Goal: Task Accomplishment & Management: Complete application form

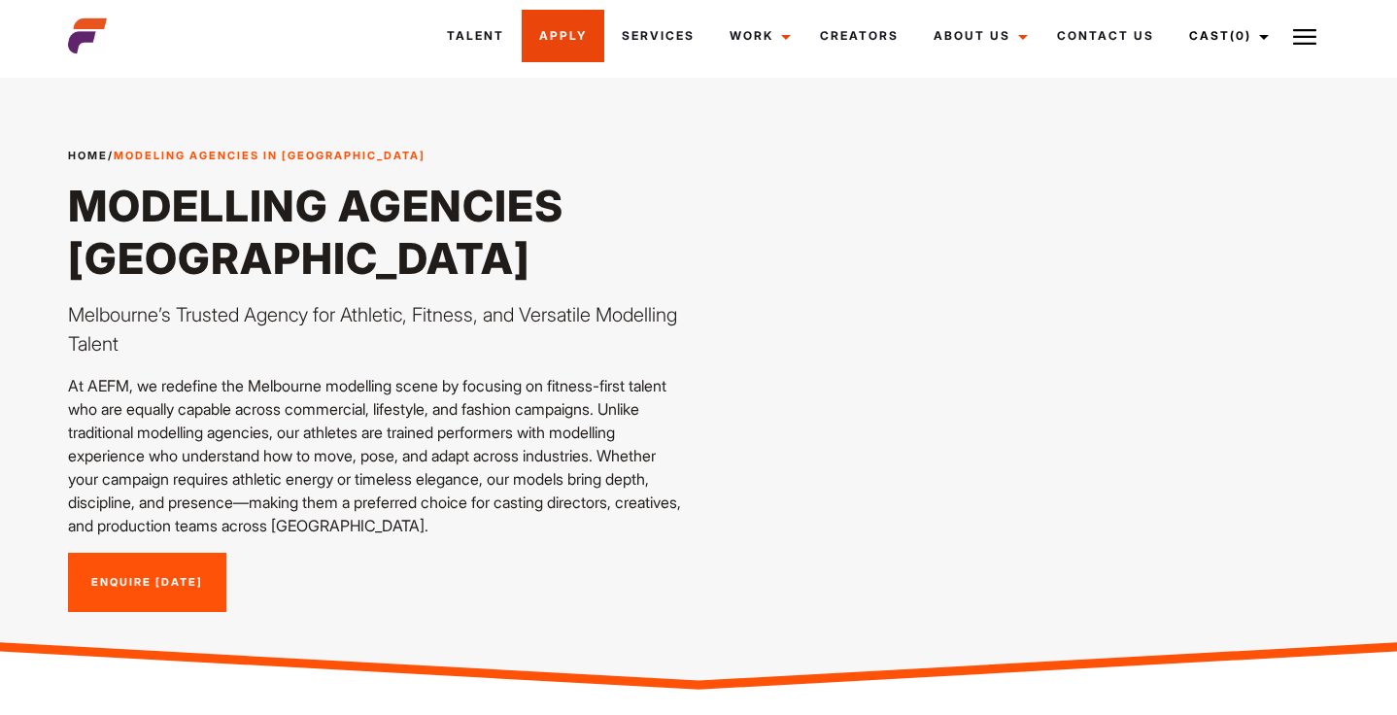
click at [576, 33] on link "Apply" at bounding box center [563, 36] width 83 height 52
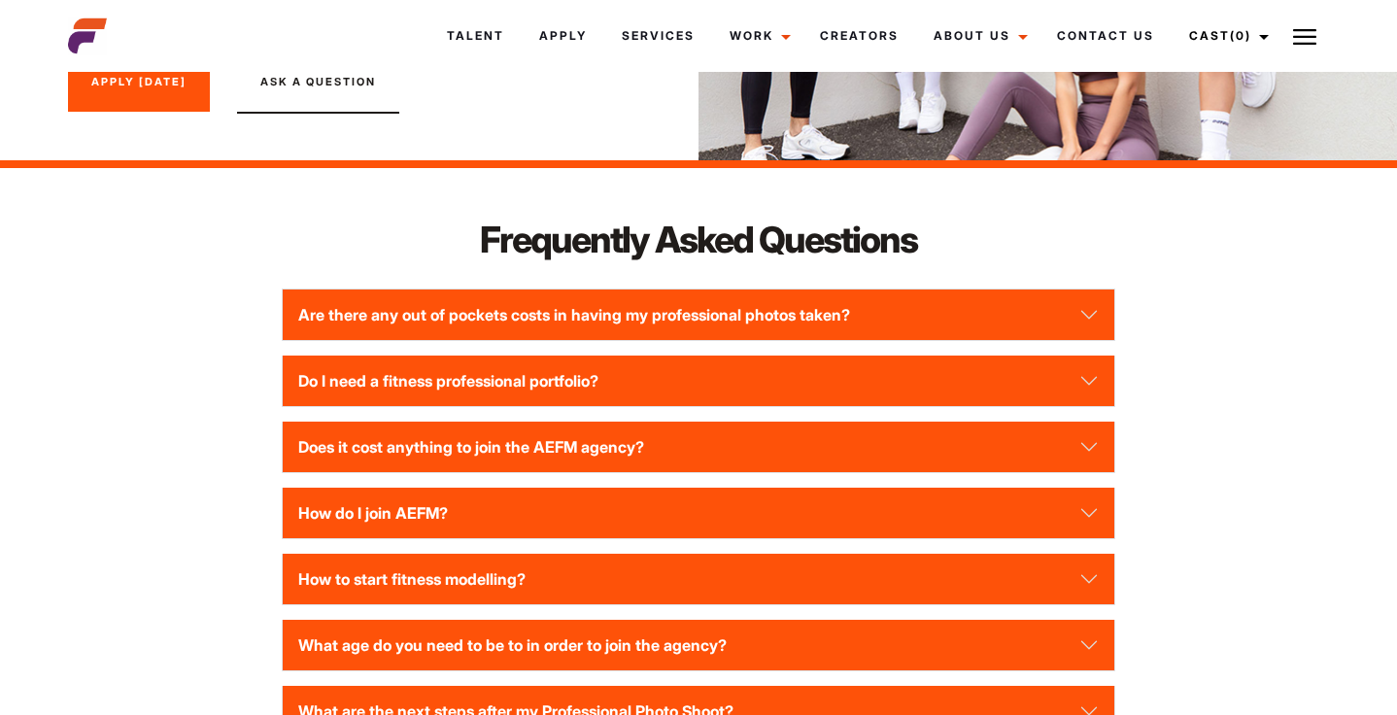
scroll to position [2524, 0]
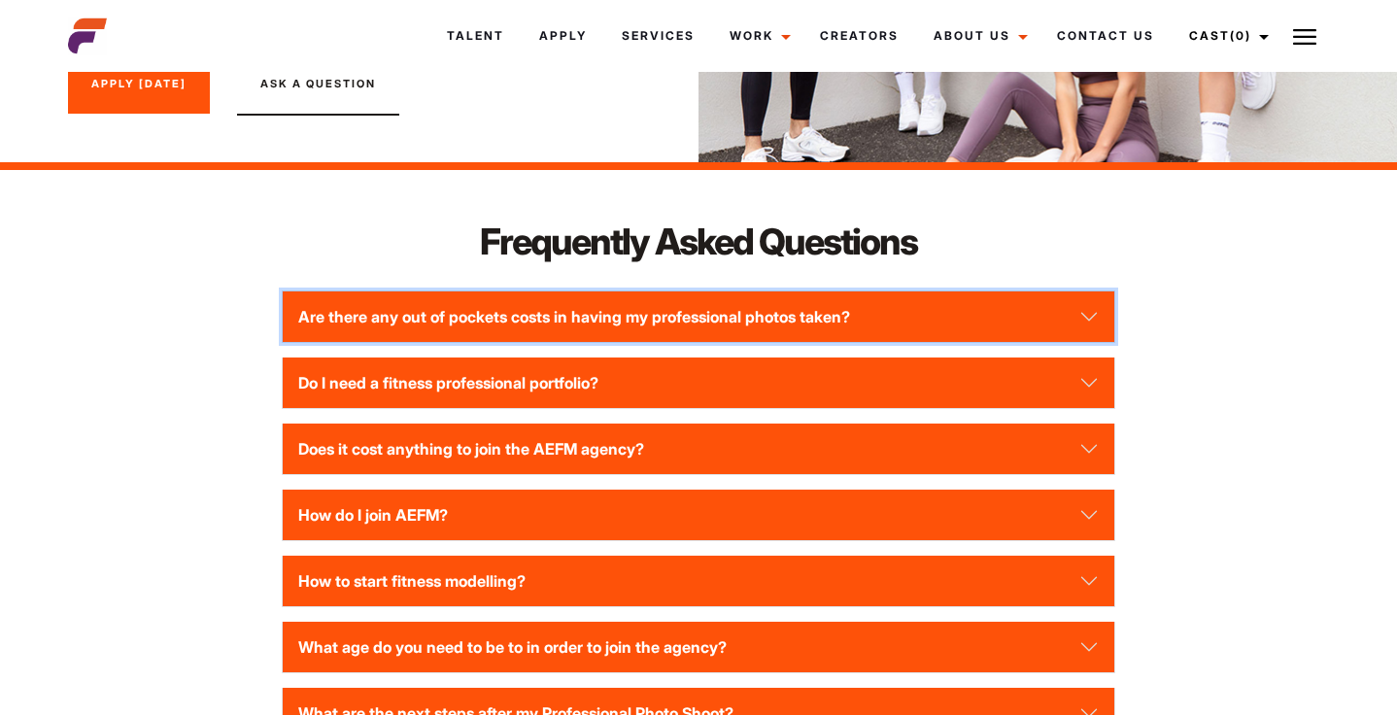
click at [325, 342] on button "Are there any out of pockets costs in having my professional photos taken?" at bounding box center [699, 316] width 832 height 51
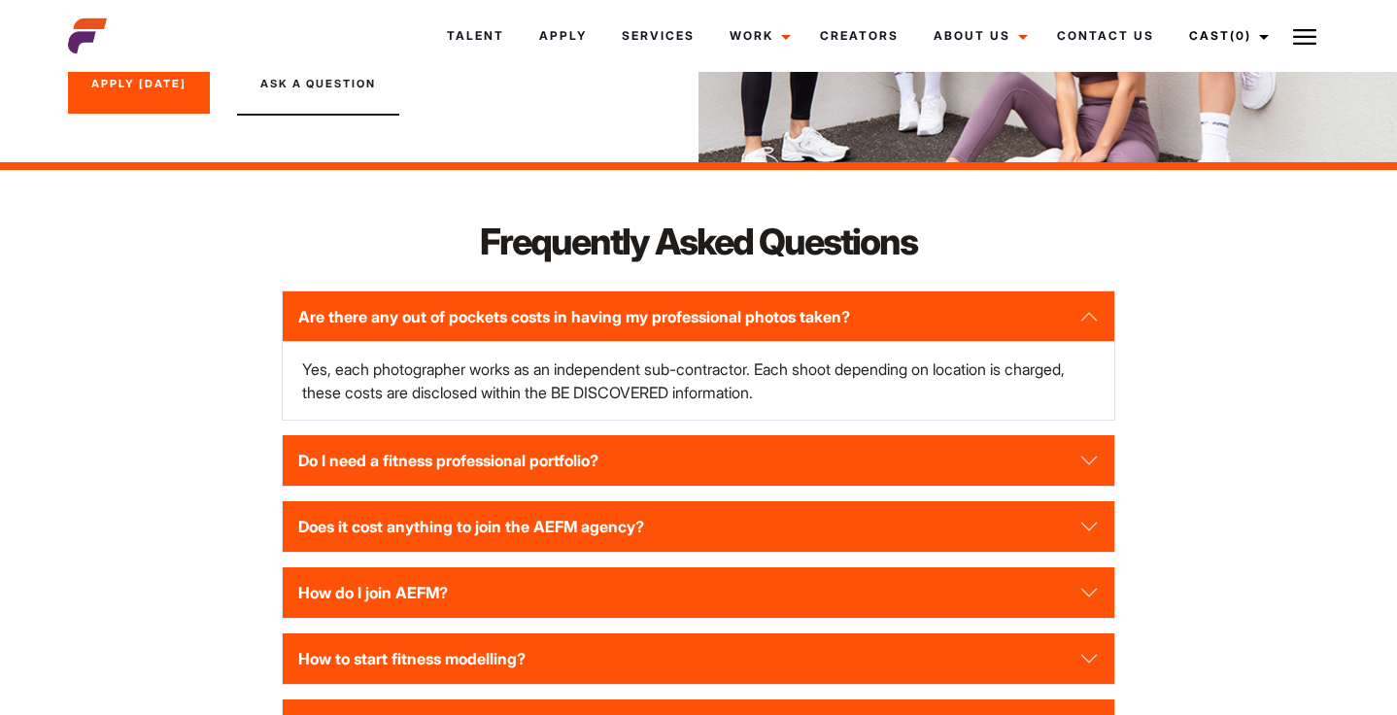
click at [192, 345] on div "Frequently Asked Questions Are there any out of pockets costs in having my prof…" at bounding box center [698, 593] width 1285 height 752
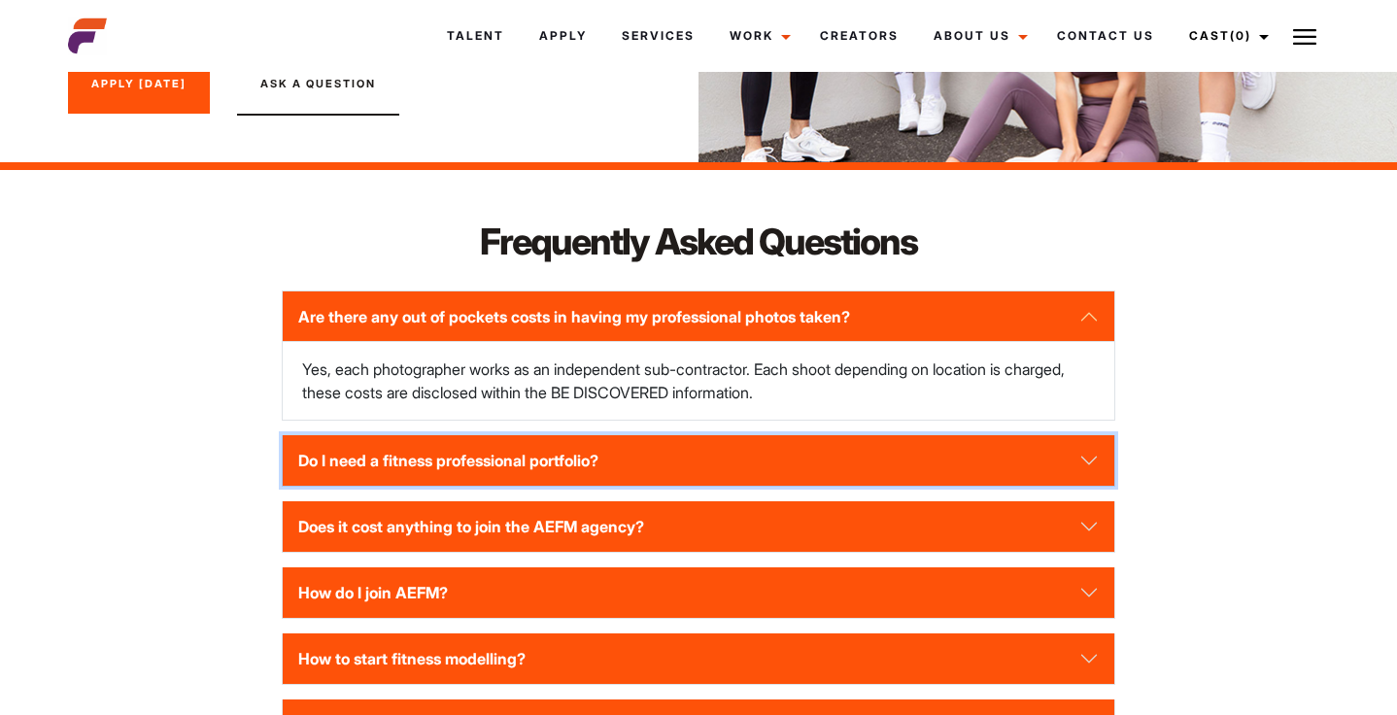
click at [344, 486] on button "Do I need a fitness professional portfolio?" at bounding box center [699, 460] width 832 height 51
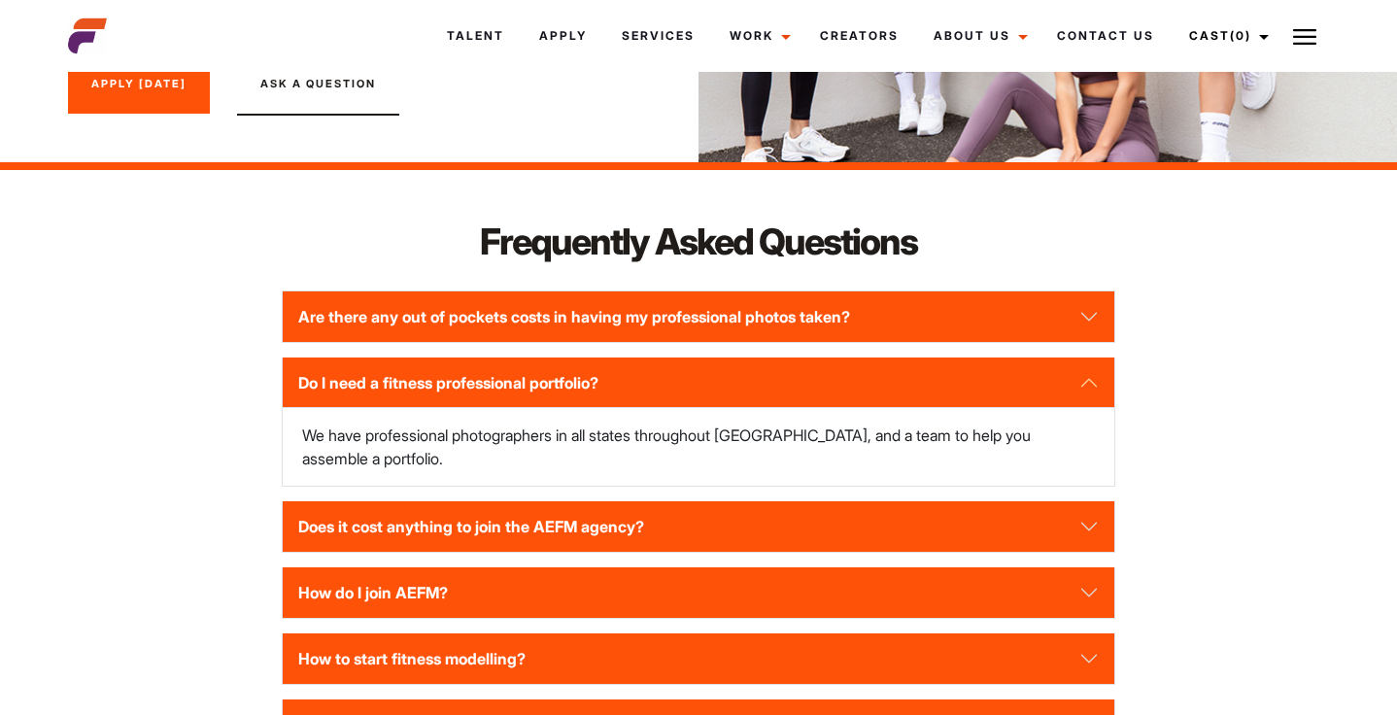
click at [241, 446] on div "Frequently Asked Questions Are there any out of pockets costs in having my prof…" at bounding box center [698, 593] width 1285 height 752
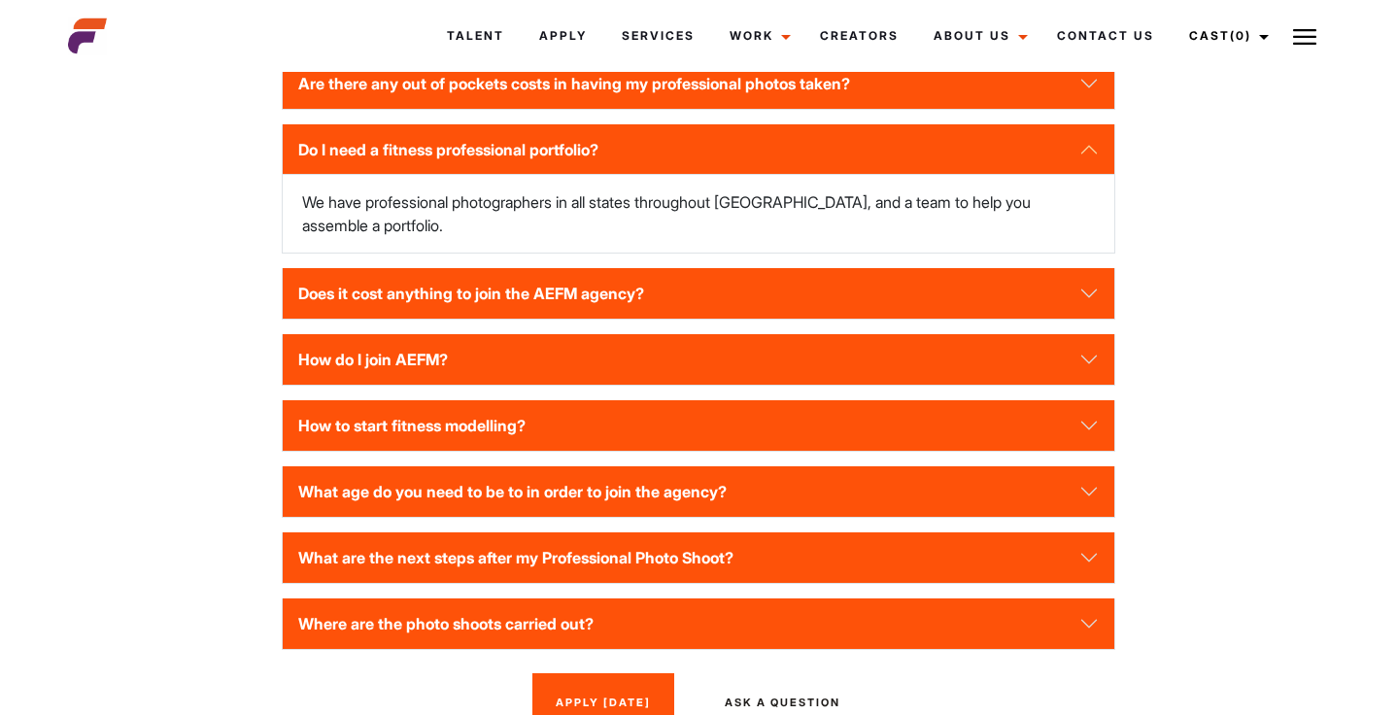
scroll to position [2756, 0]
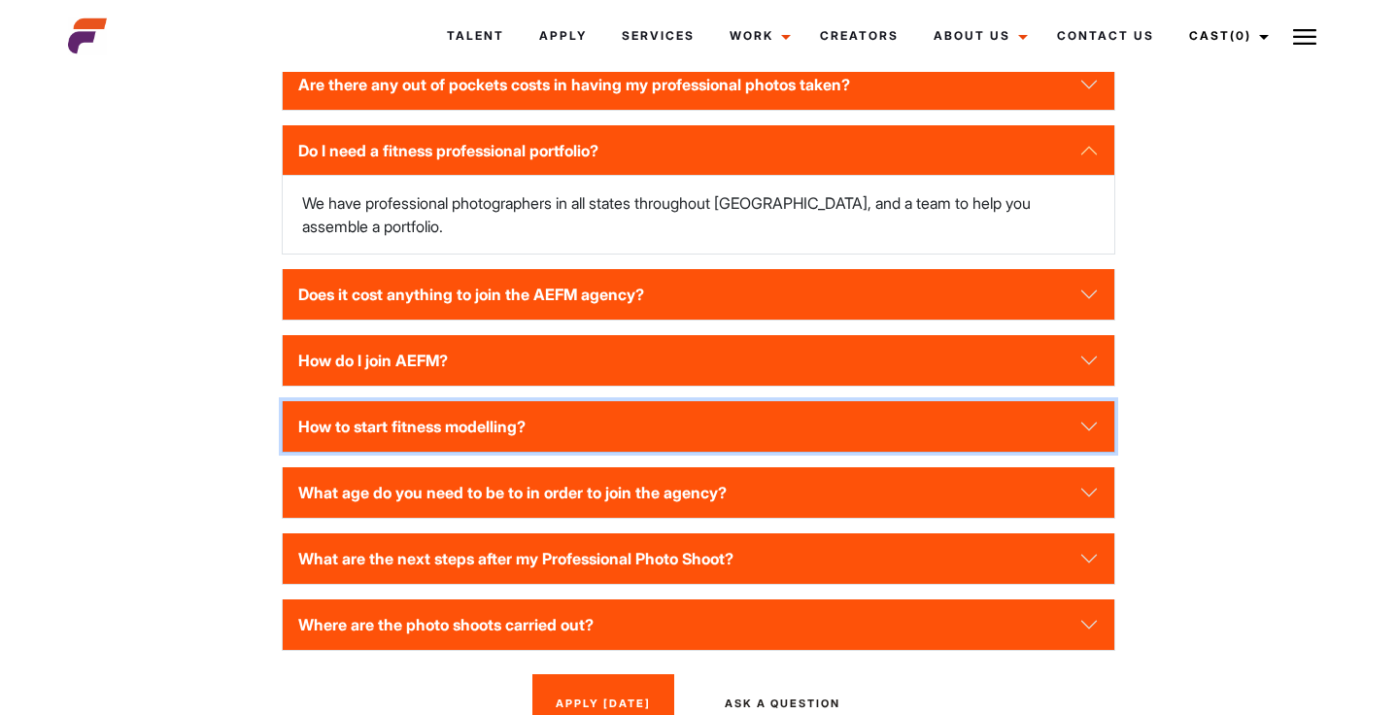
click at [325, 440] on button "How to start fitness modelling?" at bounding box center [699, 426] width 832 height 51
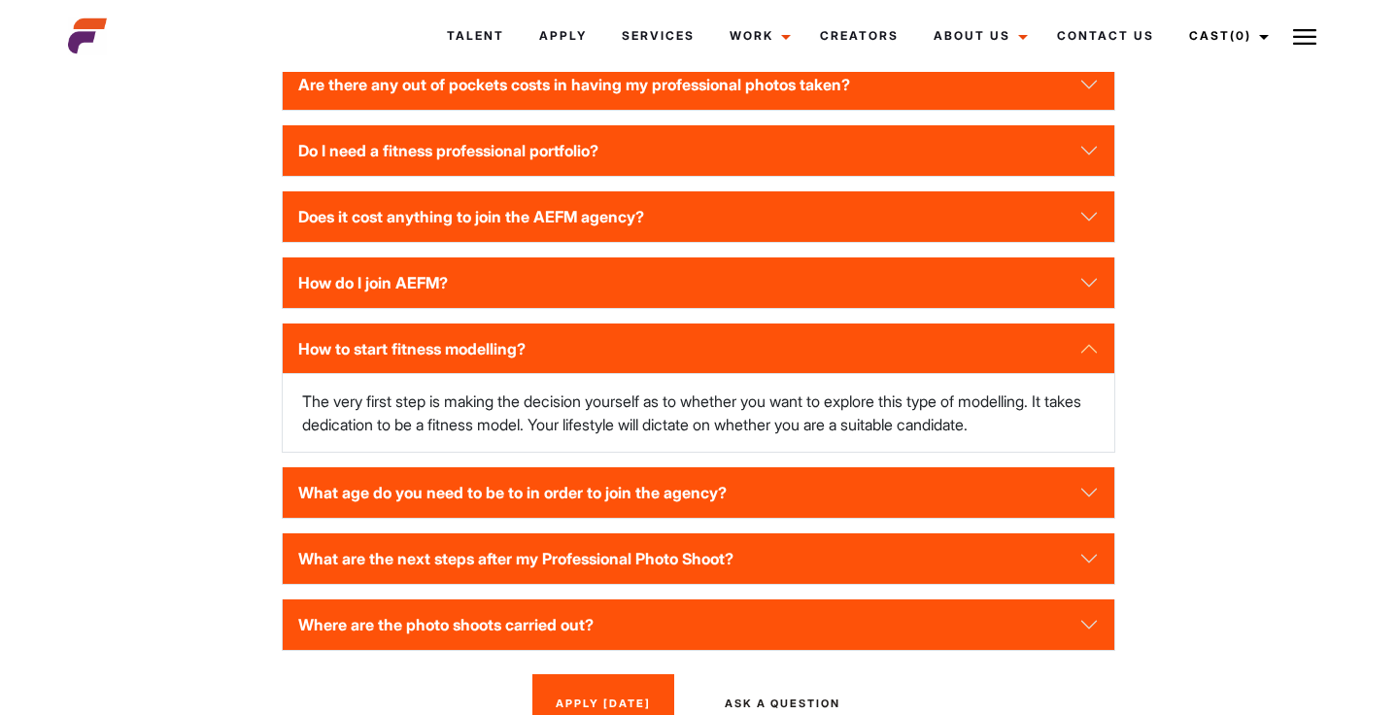
click at [223, 420] on div "Frequently Asked Questions Are there any out of pockets costs in having my prof…" at bounding box center [698, 360] width 1285 height 752
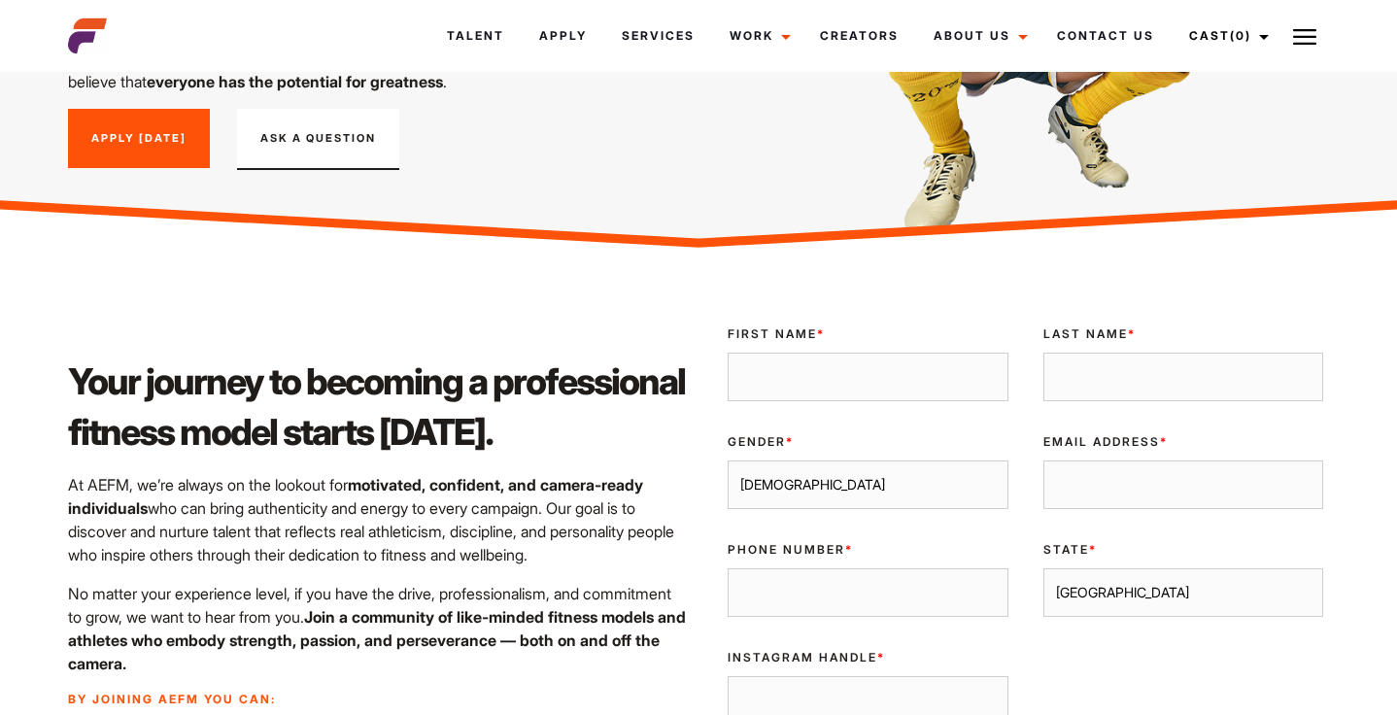
scroll to position [0, 0]
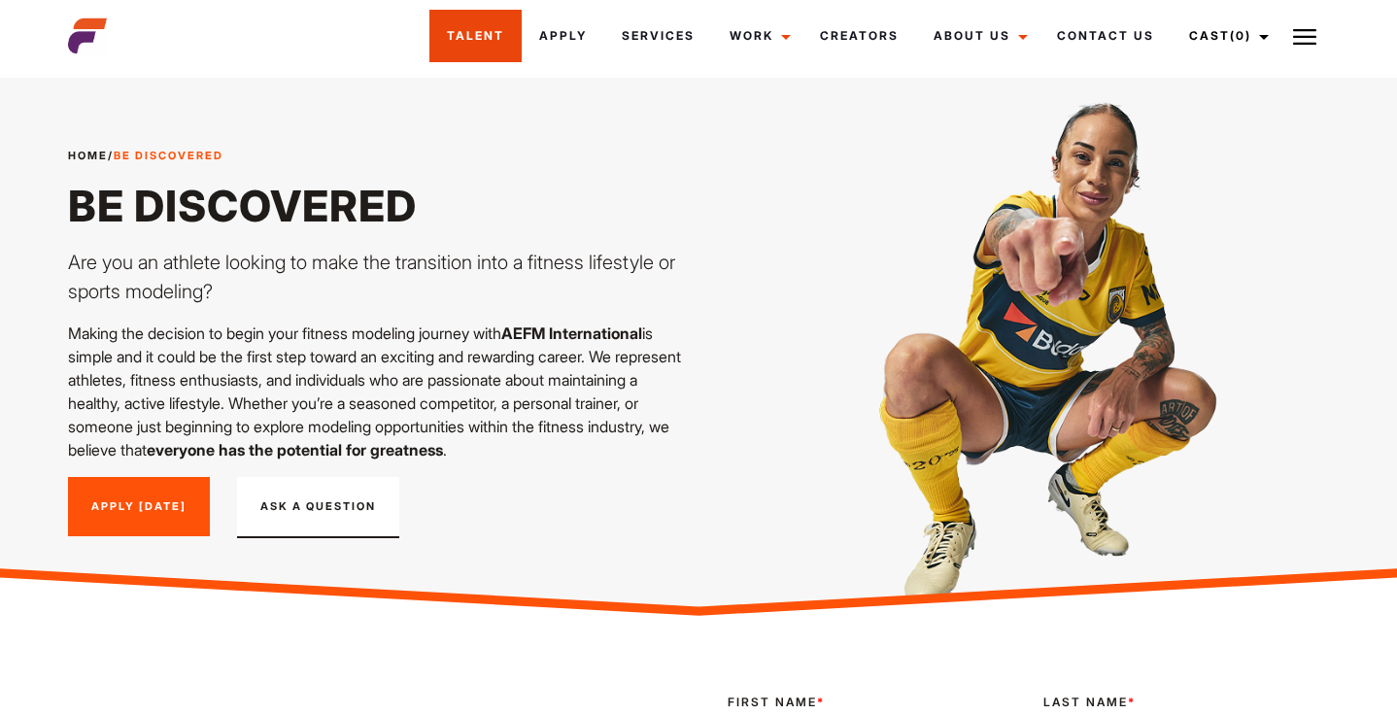
click at [515, 38] on link "Talent" at bounding box center [475, 36] width 92 height 52
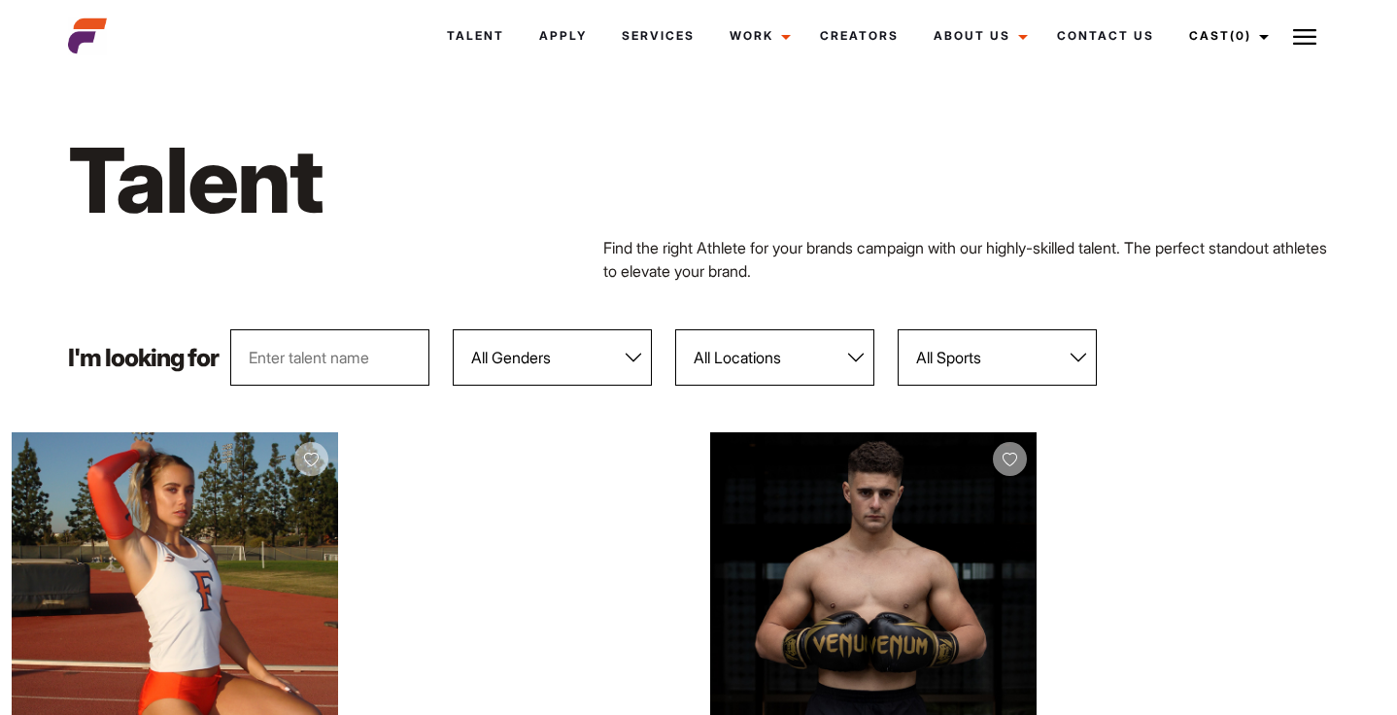
click at [495, 344] on select "All Genders Female Male" at bounding box center [552, 357] width 199 height 56
select select "103"
click at [453, 329] on select "All Genders Female Male" at bounding box center [552, 357] width 199 height 56
select select "103"
click at [1044, 375] on select "All Sports 100 Meter Butterfly Acrobatics Aerial awareness Aerobics AFL Aflw Am…" at bounding box center [997, 357] width 199 height 56
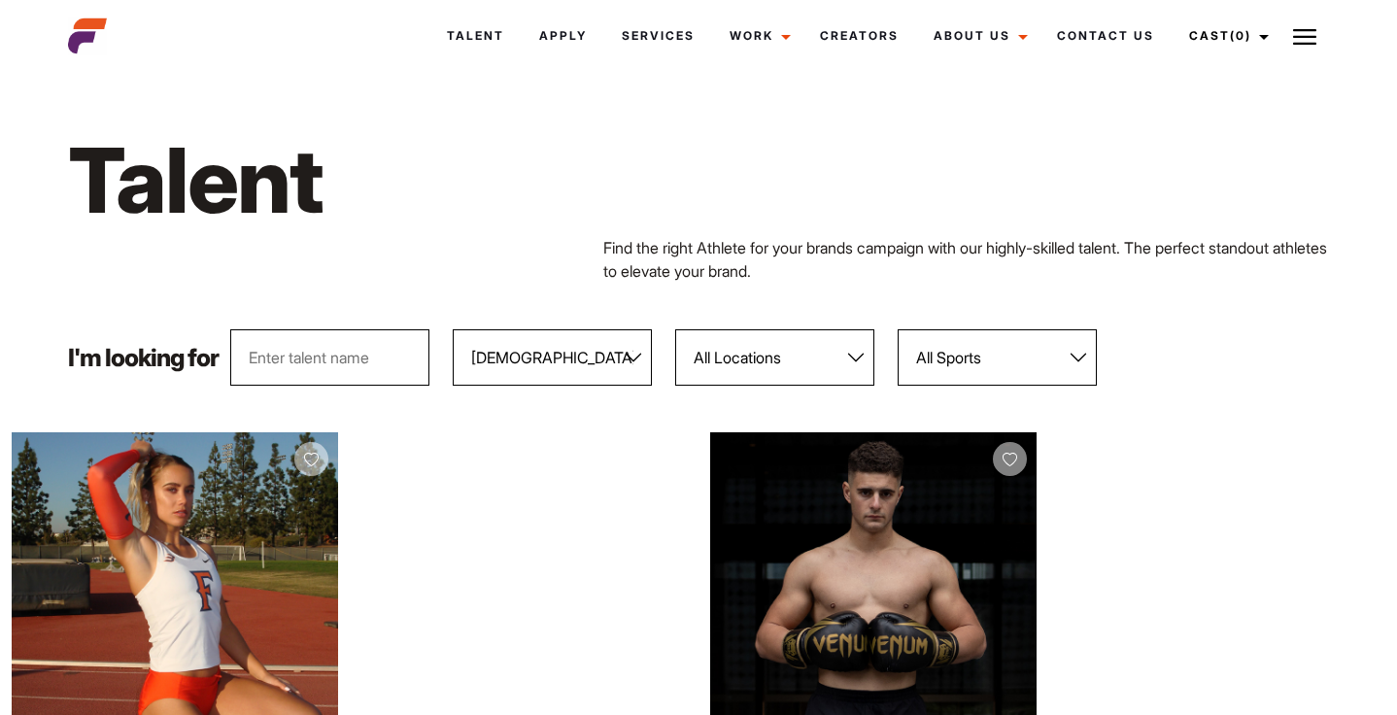
select select "34"
click at [898, 329] on select "All Sports 100 Meter Butterfly Acrobatics Aerial awareness Aerobics AFL Aflw Am…" at bounding box center [997, 357] width 199 height 56
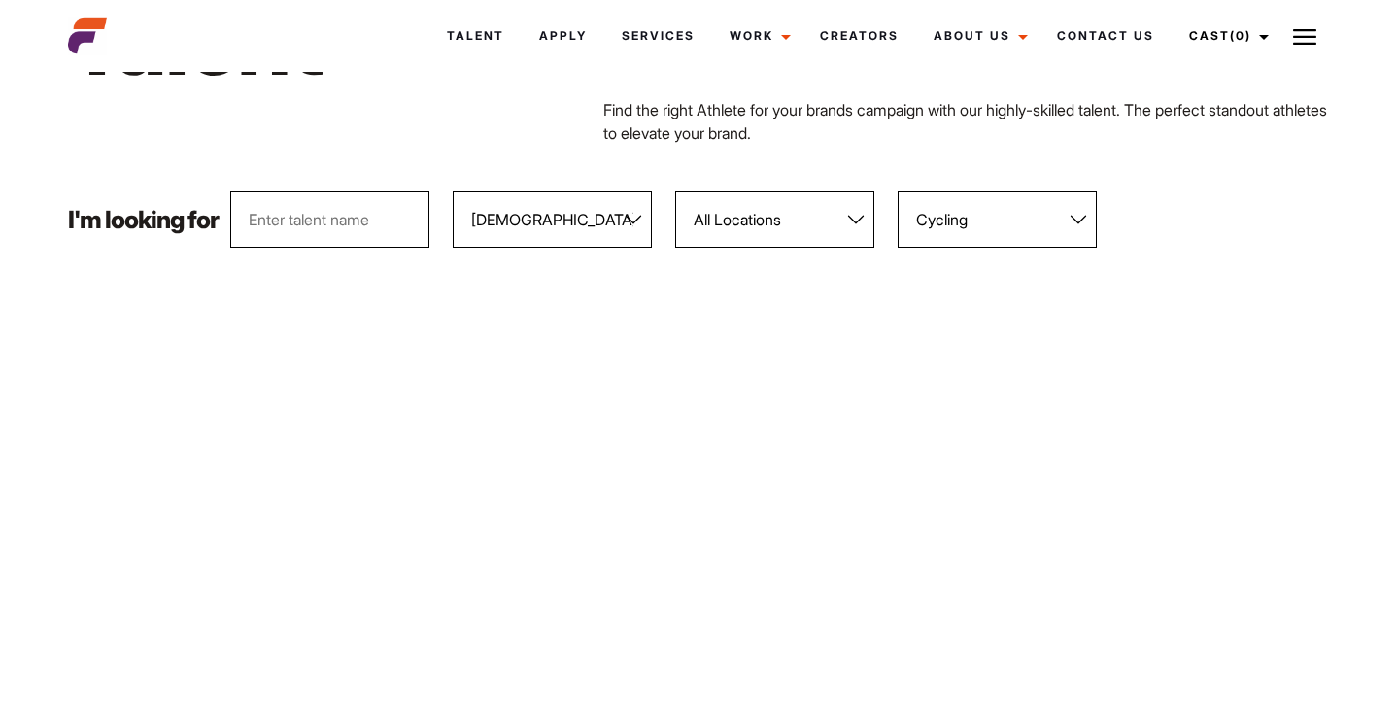
scroll to position [238, 0]
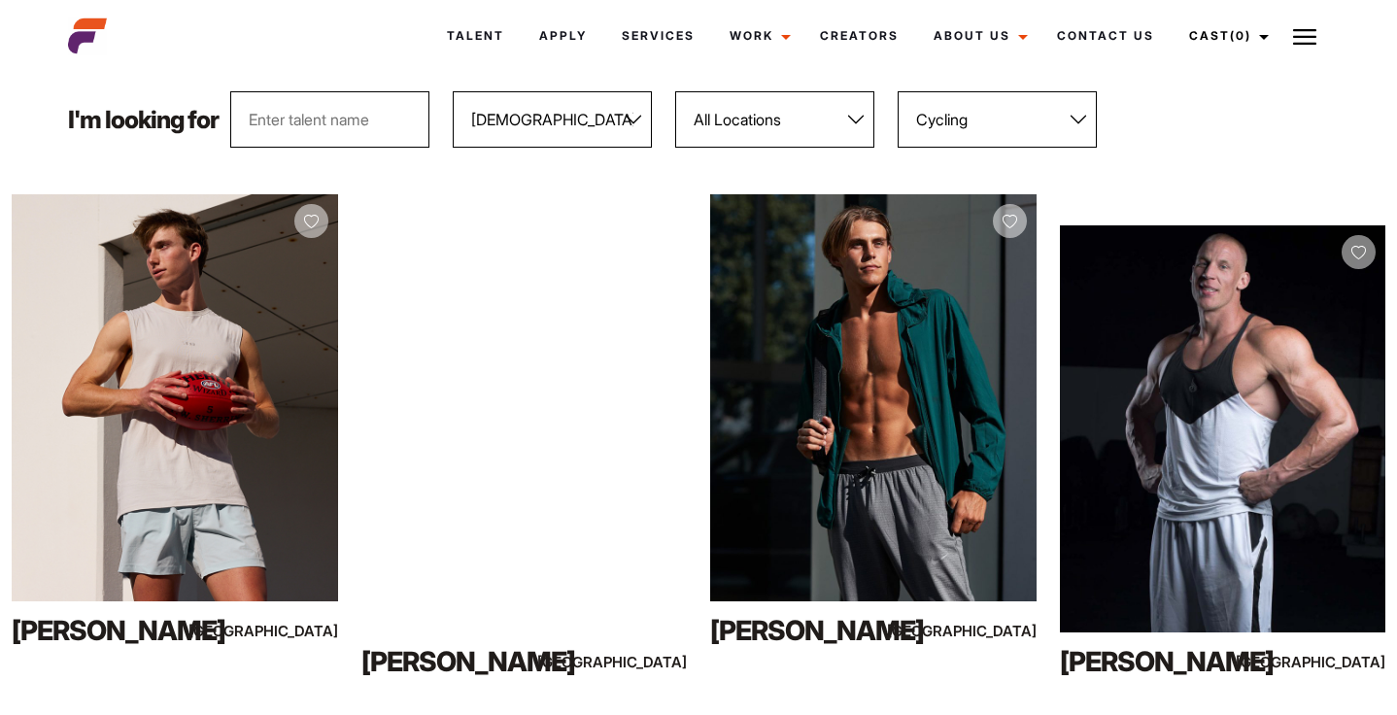
click at [695, 309] on div "Your browser does not support the video tag. View Profile Leo Melbourne" at bounding box center [525, 442] width 350 height 496
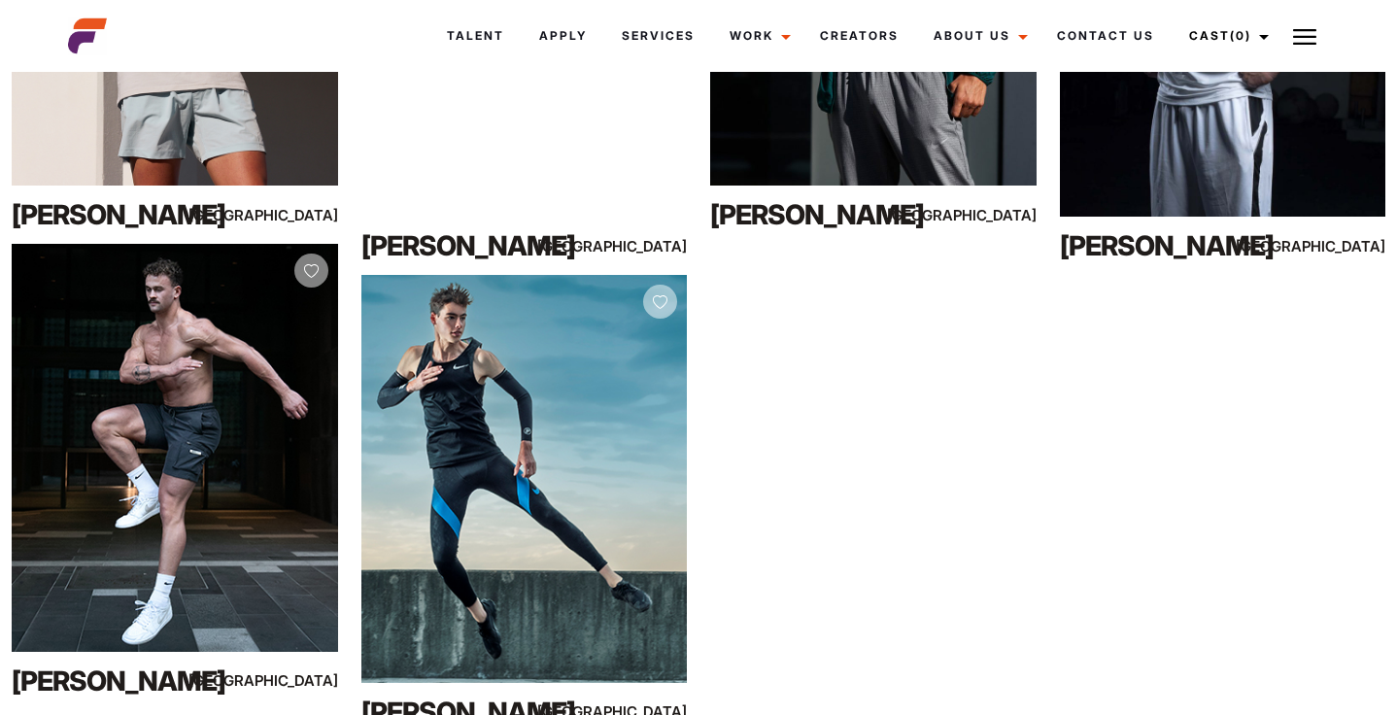
scroll to position [492, 0]
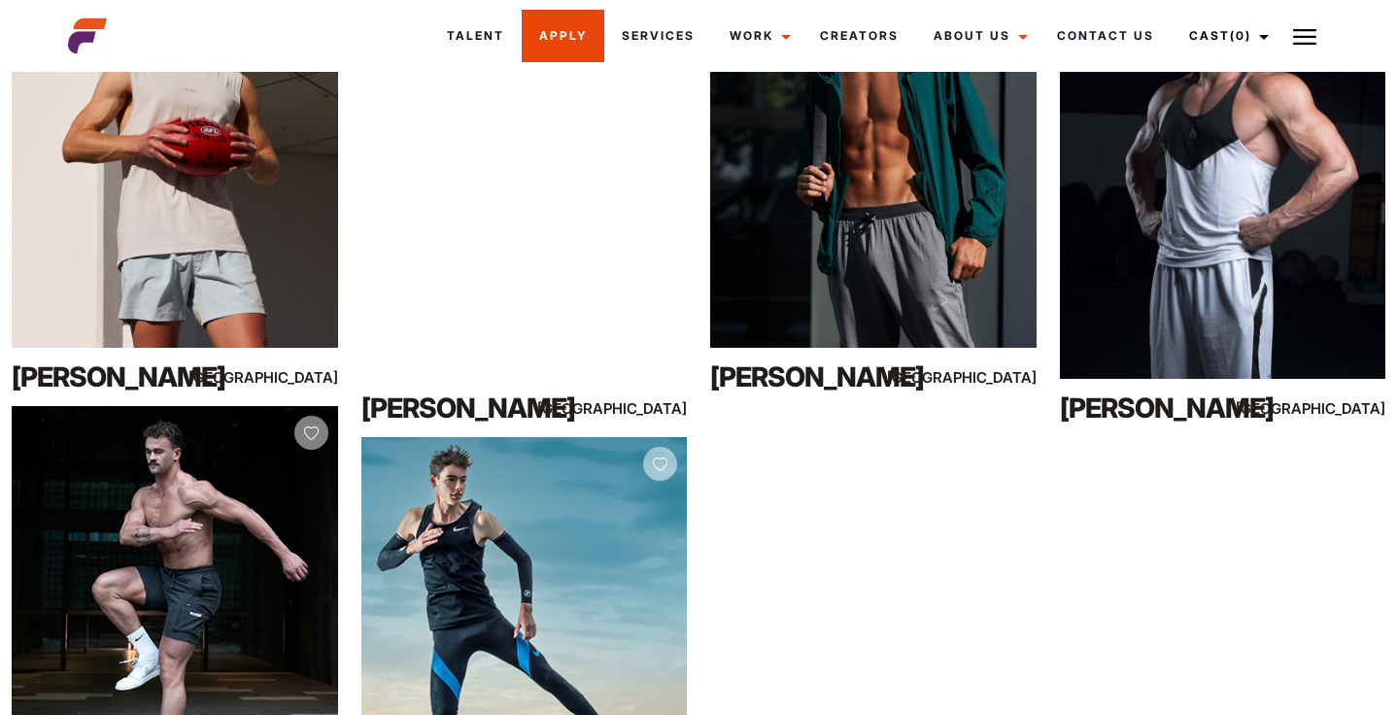
click at [548, 33] on link "Apply" at bounding box center [563, 36] width 83 height 52
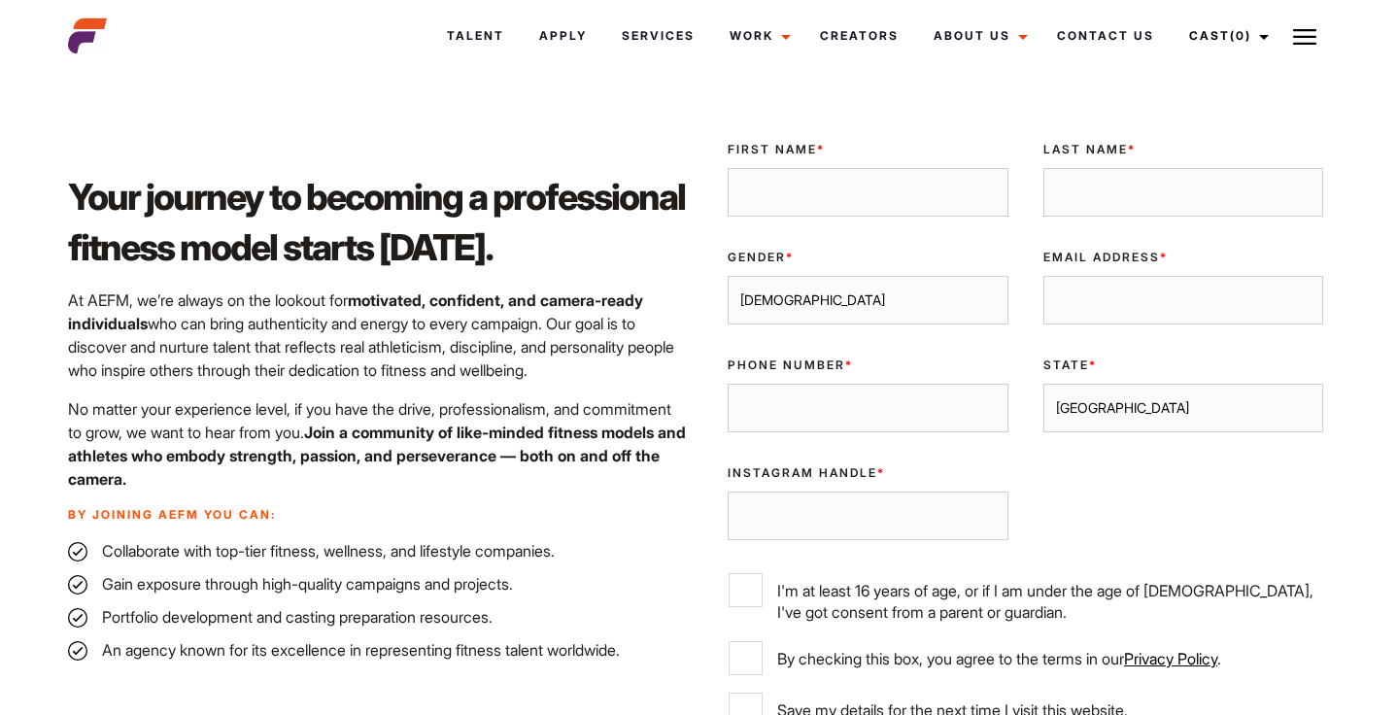
scroll to position [554, 0]
click at [770, 219] on div "First Name *" at bounding box center [868, 178] width 316 height 108
click at [773, 209] on input "First Name *" at bounding box center [868, 191] width 281 height 49
type input "[PERSON_NAME]"
type input "Garland"
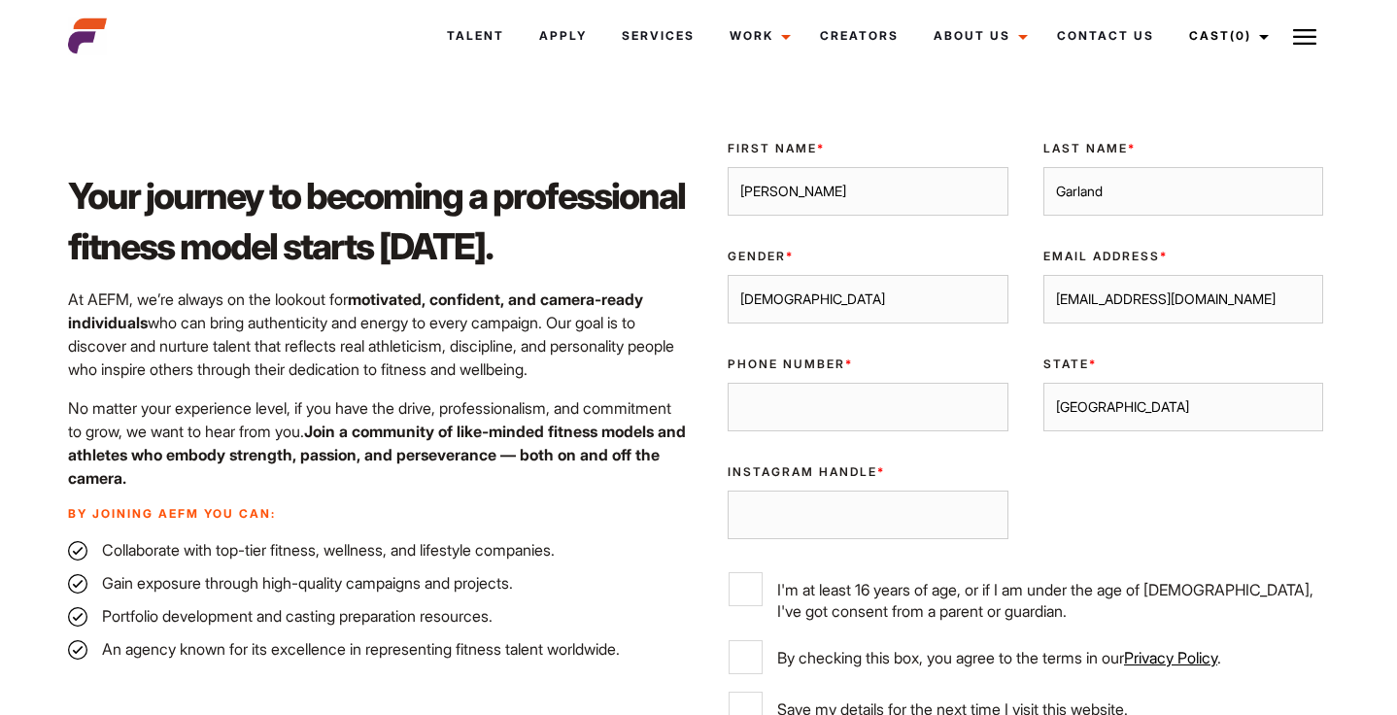
type input "lukejgarland93@gmail.com"
type input "0423561167"
click at [1113, 425] on select "Sydney Melbourne Brisbane Gold Coast Adelaide Perth Darwin Queensland Tasmania …" at bounding box center [1183, 407] width 281 height 49
select select "[GEOGRAPHIC_DATA]"
click at [1043, 383] on select "Sydney Melbourne Brisbane Gold Coast Adelaide Perth Darwin Queensland Tasmania …" at bounding box center [1183, 407] width 281 height 49
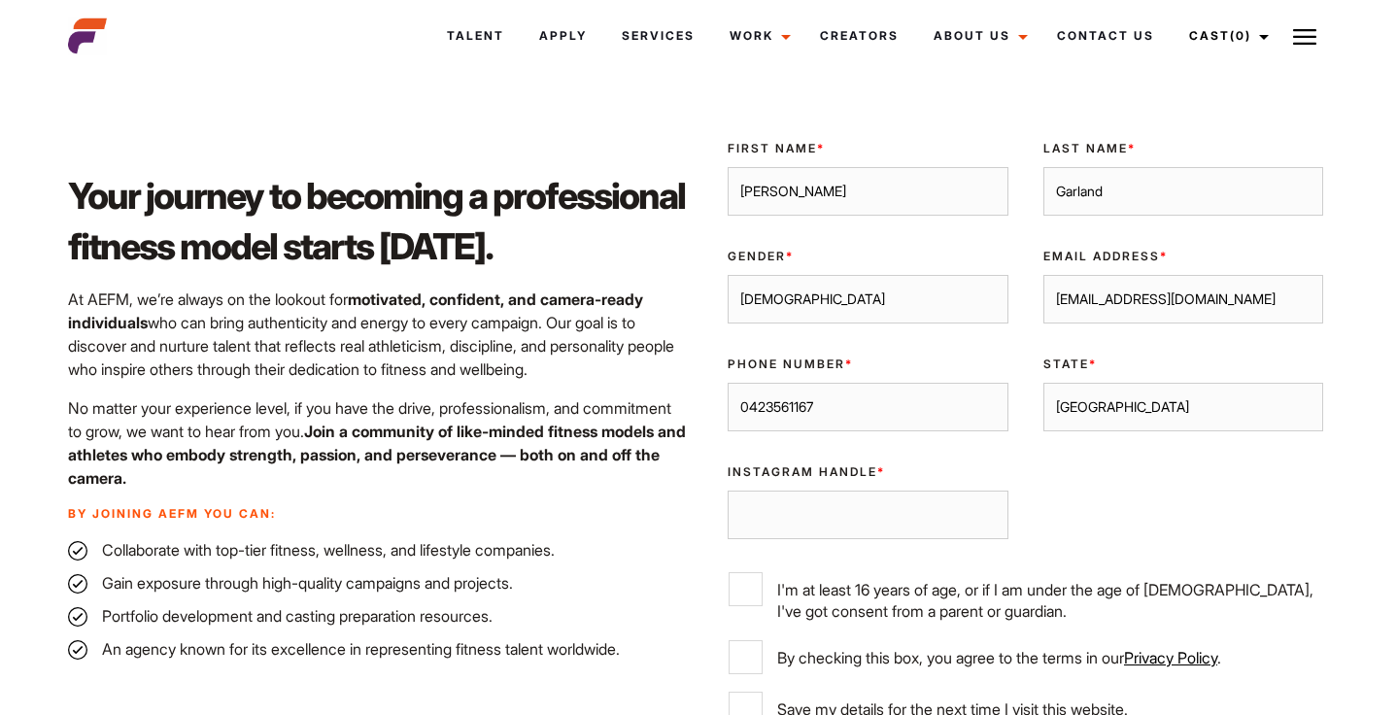
click at [935, 302] on select "Male Female" at bounding box center [868, 299] width 281 height 49
click at [728, 275] on select "Male Female" at bounding box center [868, 299] width 281 height 49
click at [1162, 412] on select "Sydney Melbourne Brisbane Gold Coast Adelaide Perth Darwin Queensland Tasmania …" at bounding box center [1183, 407] width 281 height 49
click at [1043, 383] on select "Sydney Melbourne Brisbane Gold Coast Adelaide Perth Darwin Queensland Tasmania …" at bounding box center [1183, 407] width 281 height 49
click at [959, 503] on input "Instagram Handle *" at bounding box center [868, 515] width 281 height 49
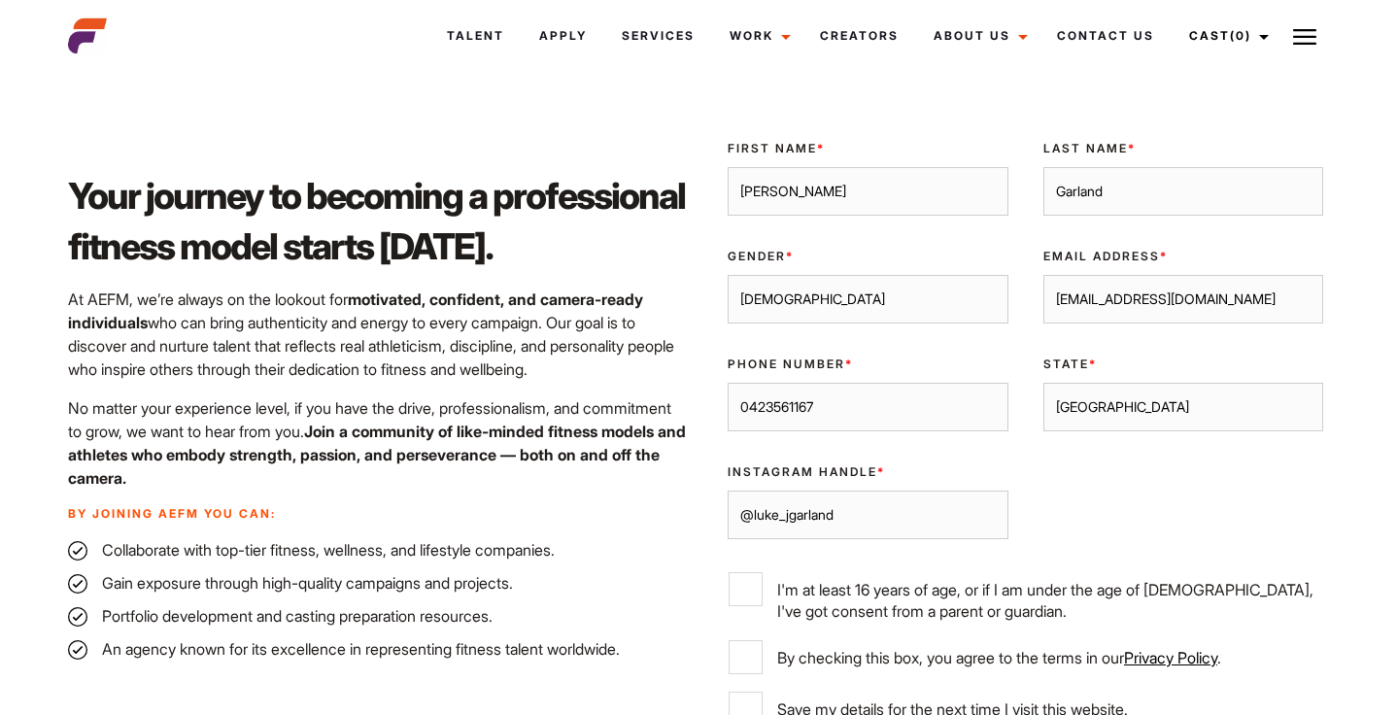
type input "@luke_jgarland"
click at [665, 517] on p "By joining AEFM you can:" at bounding box center [377, 513] width 619 height 17
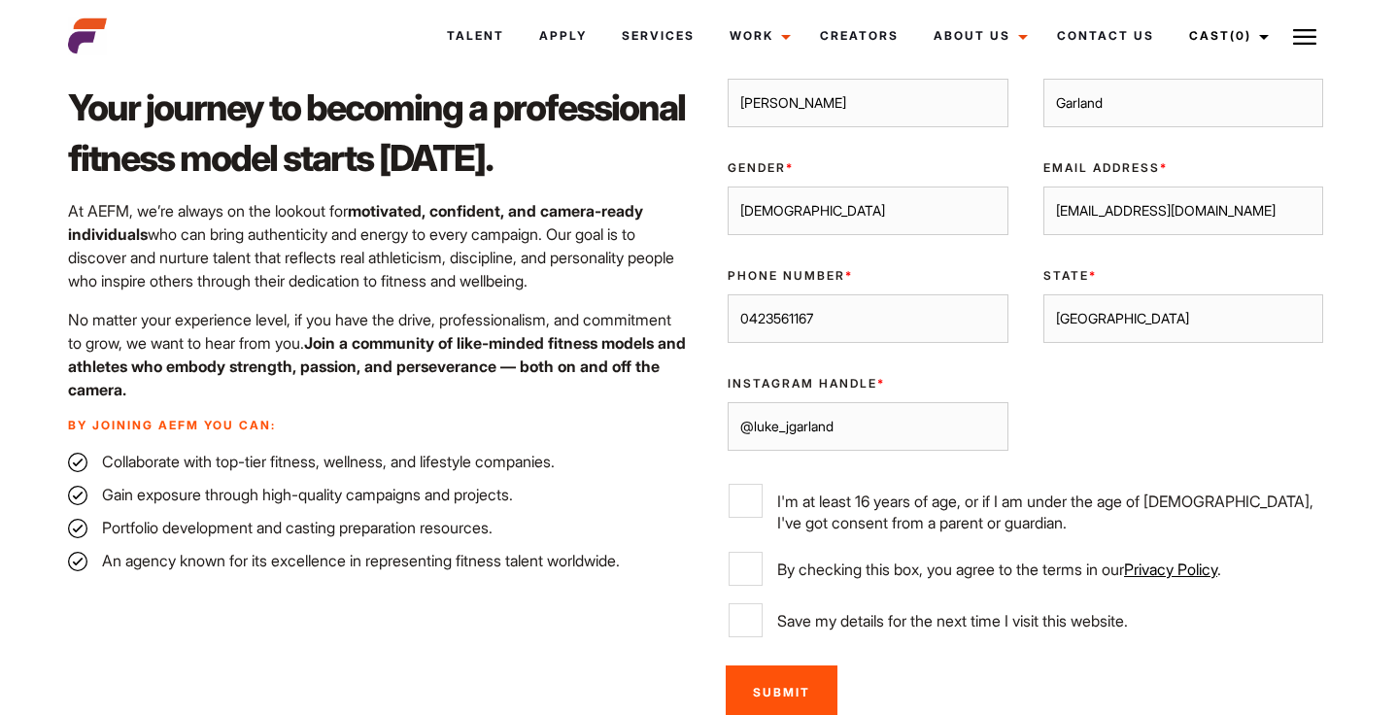
scroll to position [644, 0]
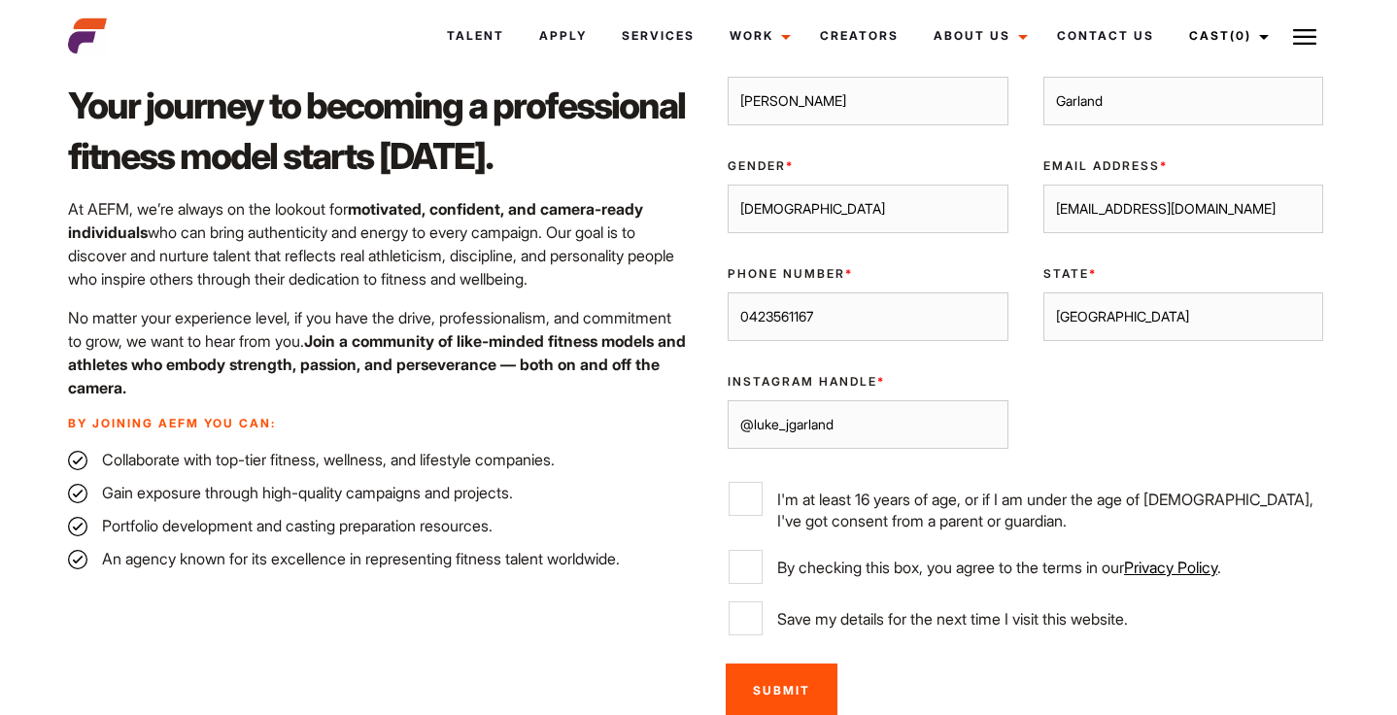
click at [768, 495] on label "I'm at least 16 years of age, or if I am under the age of 18, I've got consent …" at bounding box center [1026, 507] width 594 height 50
click at [763, 495] on input "I'm at least 16 years of age, or if I am under the age of 18, I've got consent …" at bounding box center [746, 499] width 34 height 34
checkbox input "true"
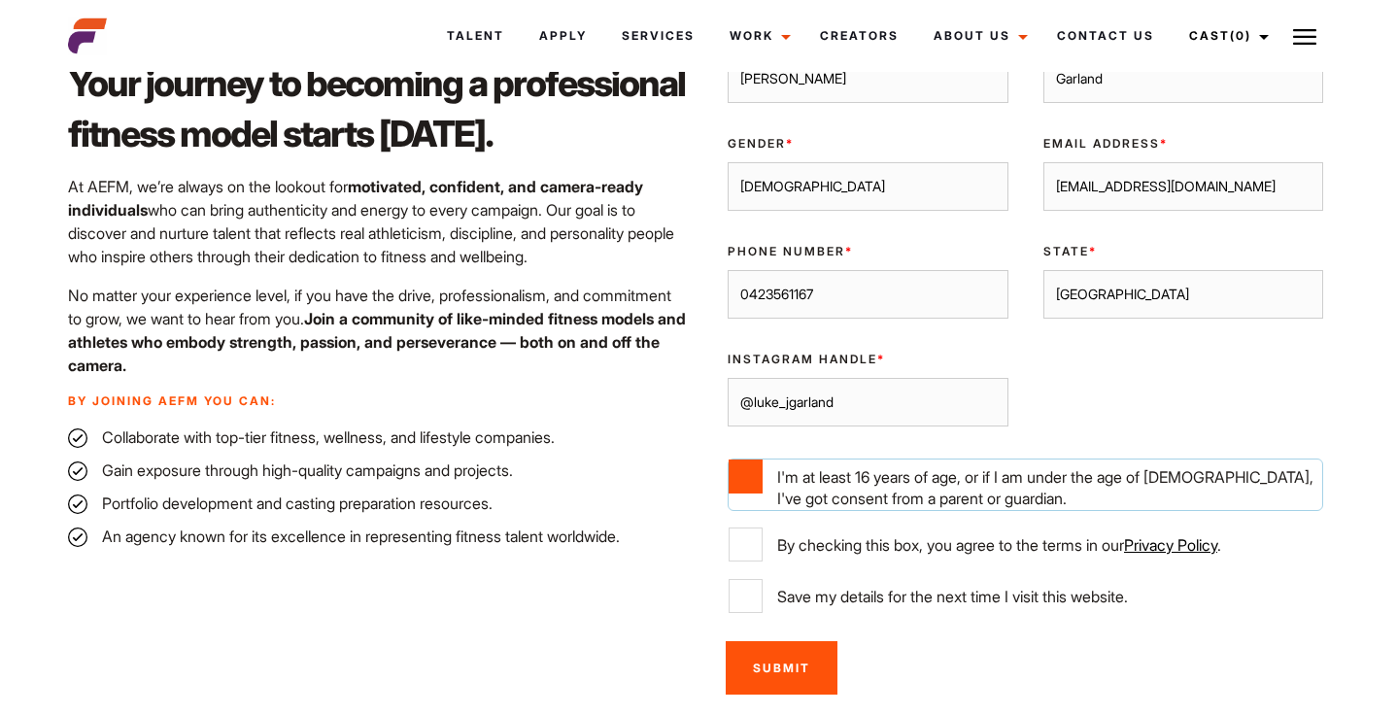
scroll to position [687, 0]
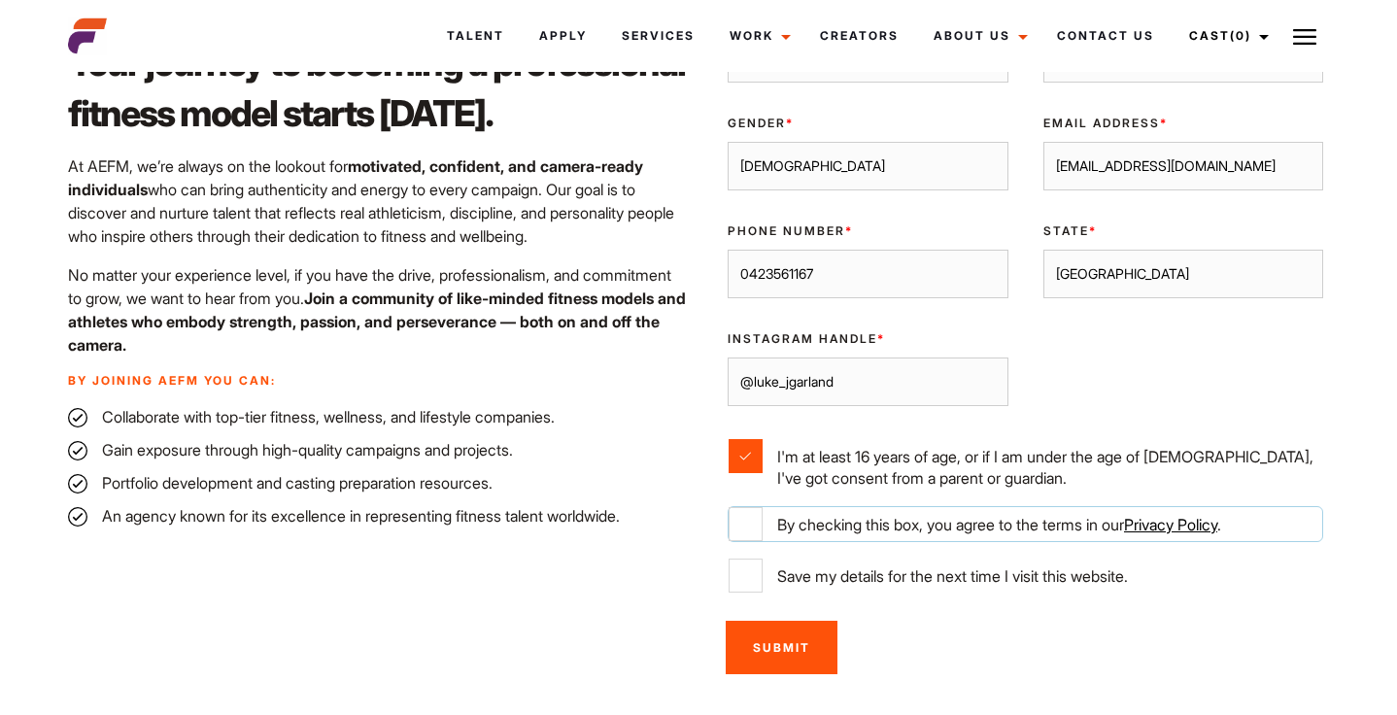
click at [742, 525] on input "By checking this box, you agree to the terms in our Privacy Policy ." at bounding box center [746, 524] width 34 height 34
checkbox input "true"
click at [679, 555] on div "Your journey to becoming a professional fitness model starts today. At AEFM, we…" at bounding box center [377, 338] width 642 height 695
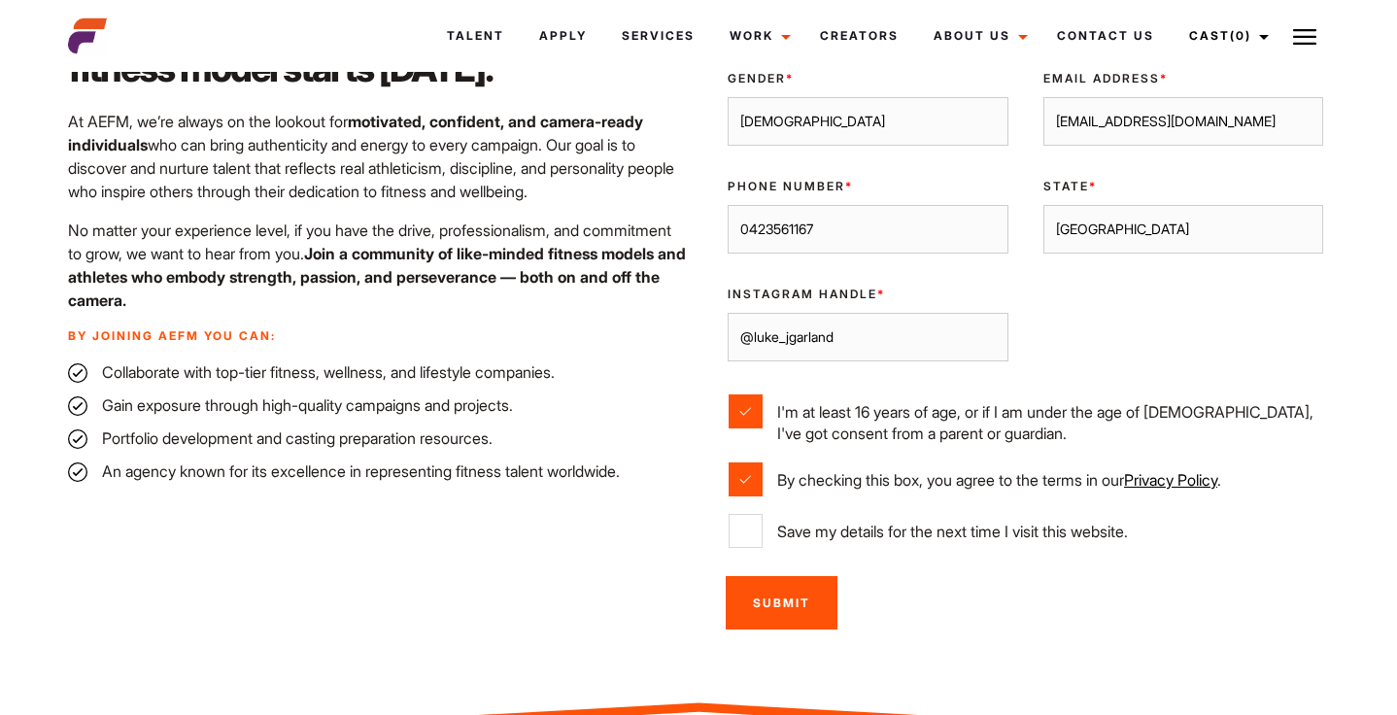
scroll to position [733, 0]
click at [749, 604] on input "Submit" at bounding box center [782, 601] width 112 height 53
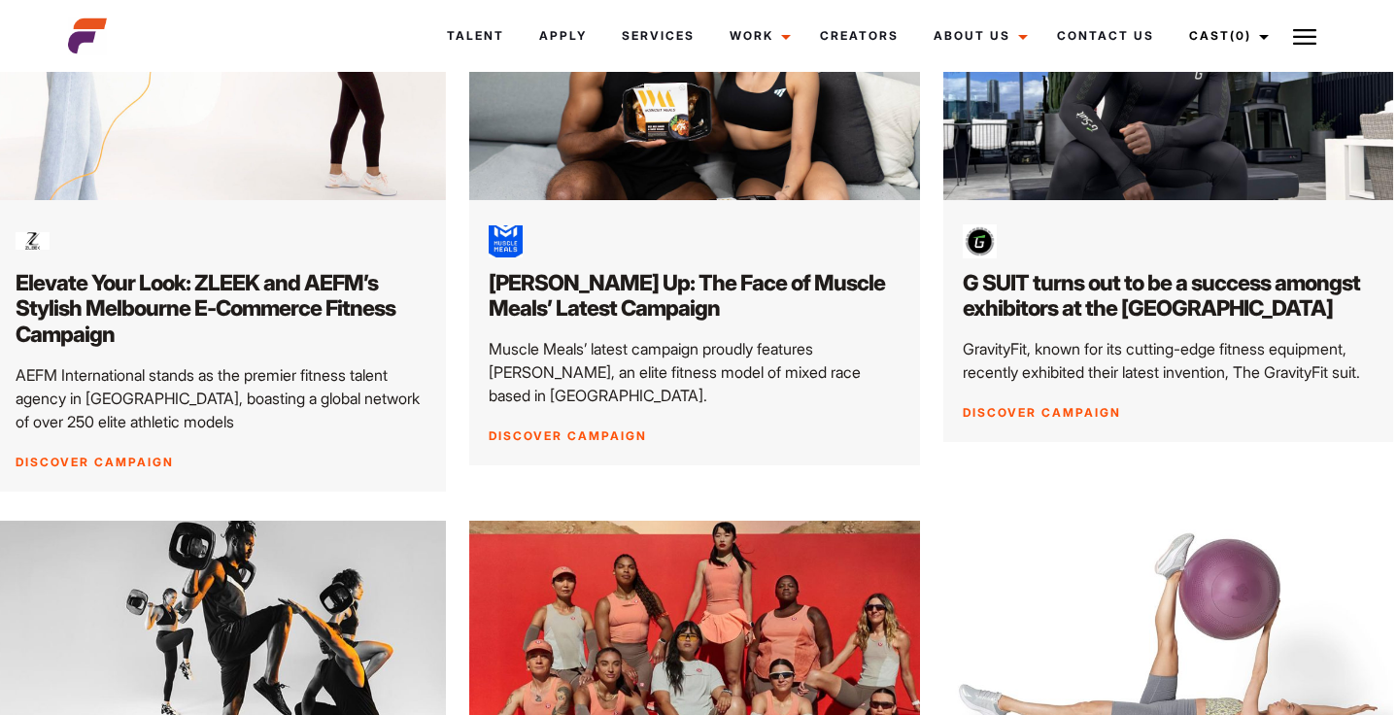
scroll to position [0, 4]
